Goal: Task Accomplishment & Management: Manage account settings

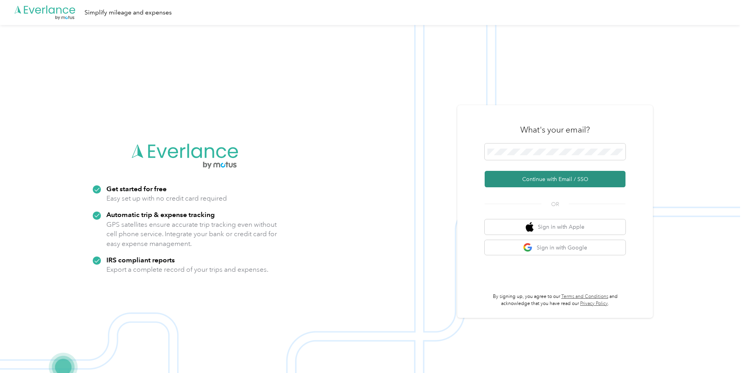
click at [535, 181] on button "Continue with Email / SSO" at bounding box center [555, 179] width 141 height 16
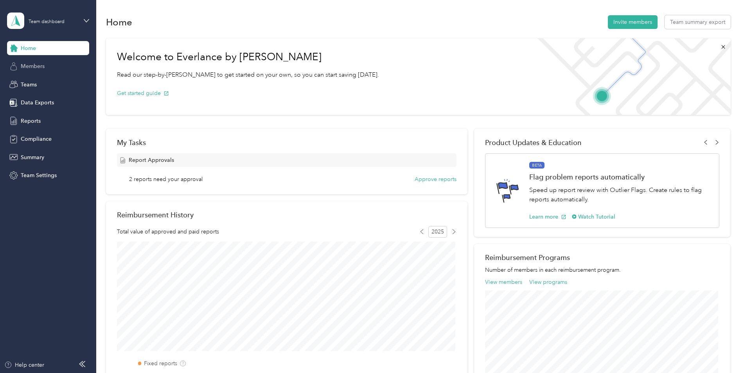
click at [51, 66] on div "Members" at bounding box center [48, 66] width 82 height 14
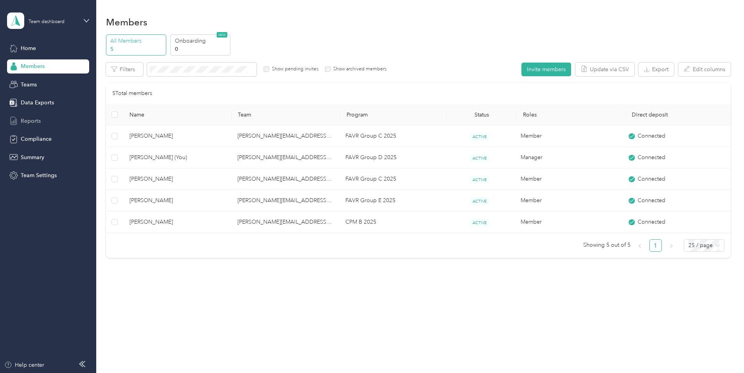
click at [38, 114] on div "Reports" at bounding box center [48, 121] width 82 height 14
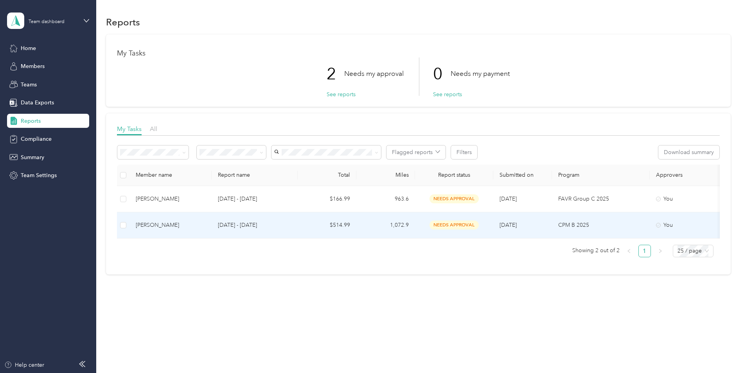
click at [440, 221] on span "needs approval" at bounding box center [453, 225] width 49 height 9
click at [129, 153] on button "Approve" at bounding box center [133, 153] width 33 height 14
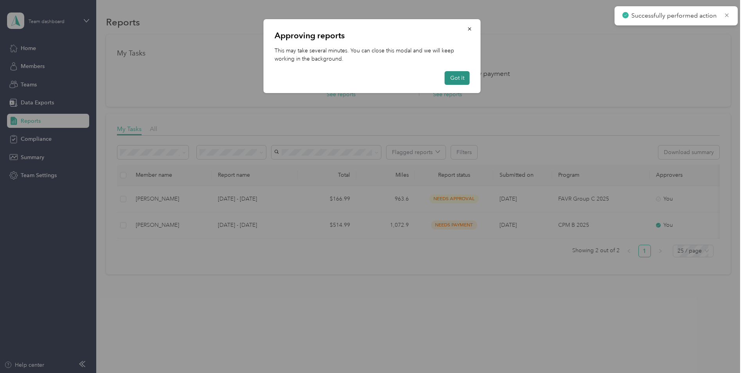
click at [462, 76] on button "Got it" at bounding box center [457, 78] width 25 height 14
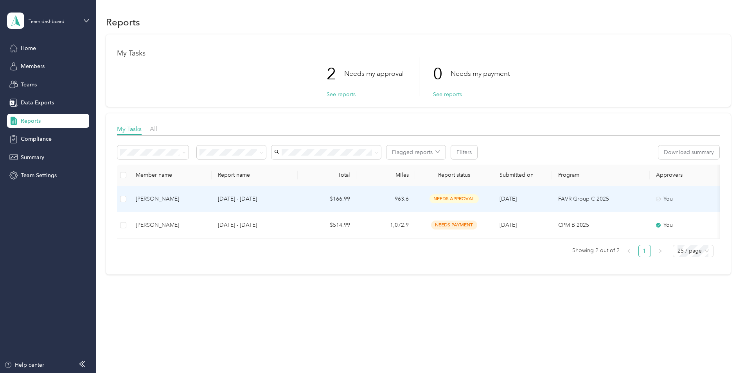
click at [446, 197] on span "needs approval" at bounding box center [453, 198] width 49 height 9
click at [136, 154] on button "Approve" at bounding box center [133, 153] width 33 height 14
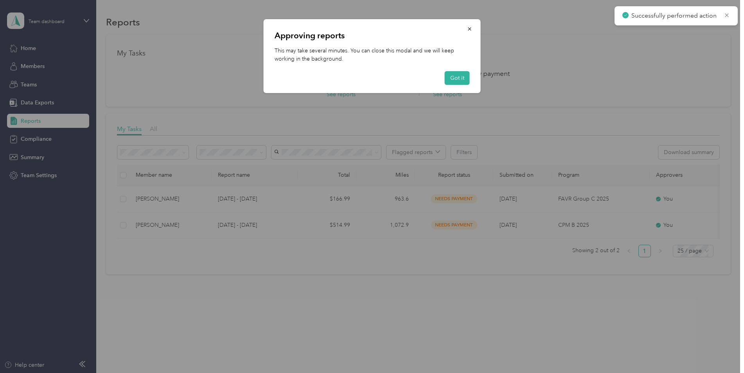
click at [455, 70] on div "Approving reports This may take several minutes. You can close this modal and w…" at bounding box center [372, 56] width 217 height 74
click at [455, 75] on button "Got it" at bounding box center [457, 78] width 25 height 14
